Goal: Find specific page/section: Find specific page/section

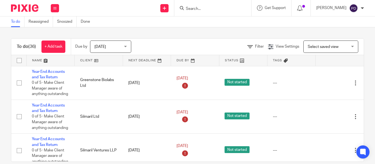
click at [185, 7] on input "Search" at bounding box center [209, 9] width 49 height 5
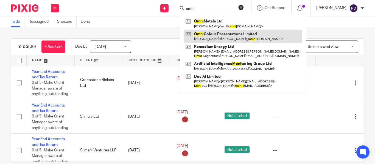
type input "omni"
click at [213, 36] on link at bounding box center [243, 36] width 118 height 13
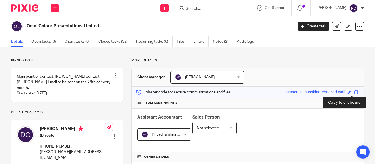
click at [354, 94] on span at bounding box center [356, 93] width 4 height 4
click at [355, 94] on div "Save grandmas-sunshine-checked-wall" at bounding box center [322, 92] width 73 height 6
click at [354, 91] on span at bounding box center [356, 93] width 4 height 4
